Goal: Find specific page/section: Find specific page/section

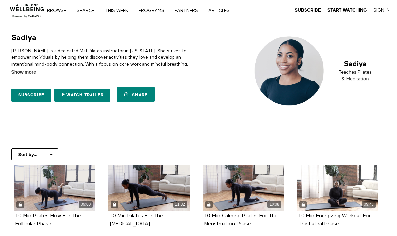
click at [89, 11] on link "Search" at bounding box center [87, 10] width 27 height 5
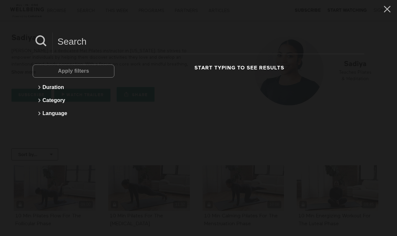
click at [79, 41] on input at bounding box center [209, 42] width 312 height 18
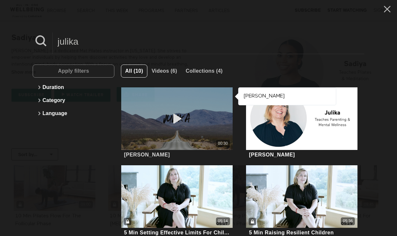
type input "julika"
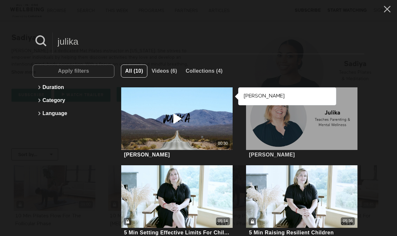
click at [273, 137] on div at bounding box center [301, 119] width 111 height 63
